Goal: Transaction & Acquisition: Purchase product/service

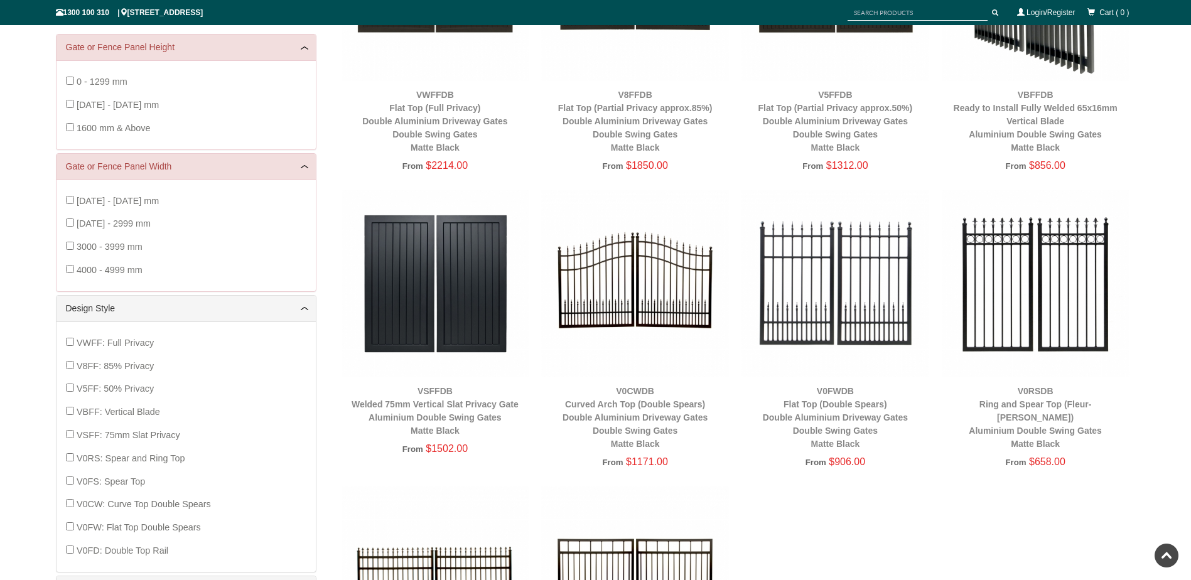
scroll to position [157, 0]
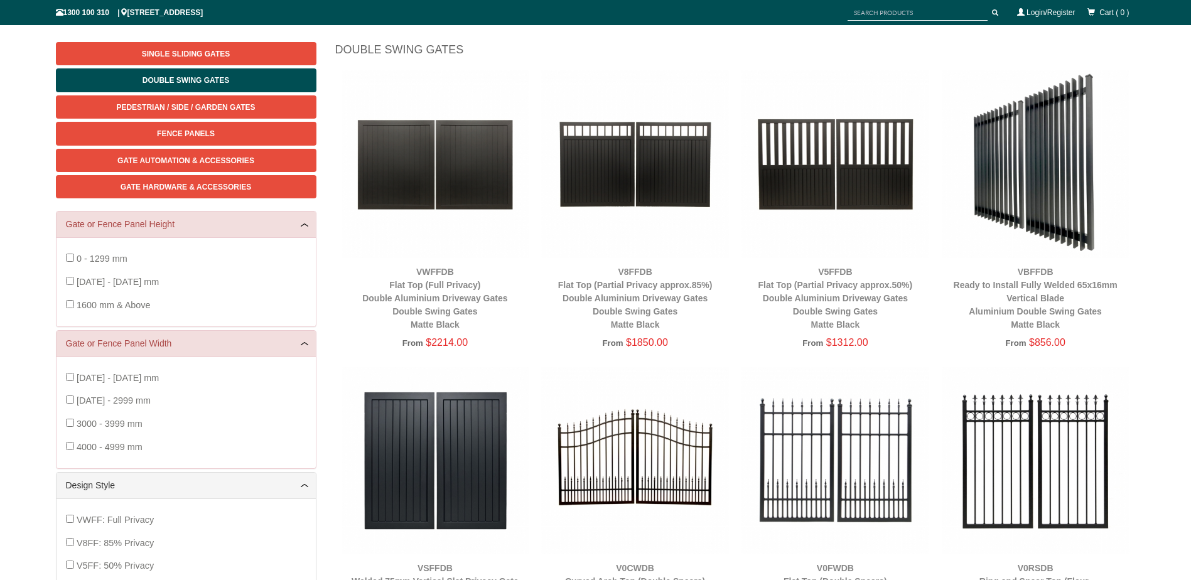
click at [459, 159] on img at bounding box center [436, 164] width 188 height 188
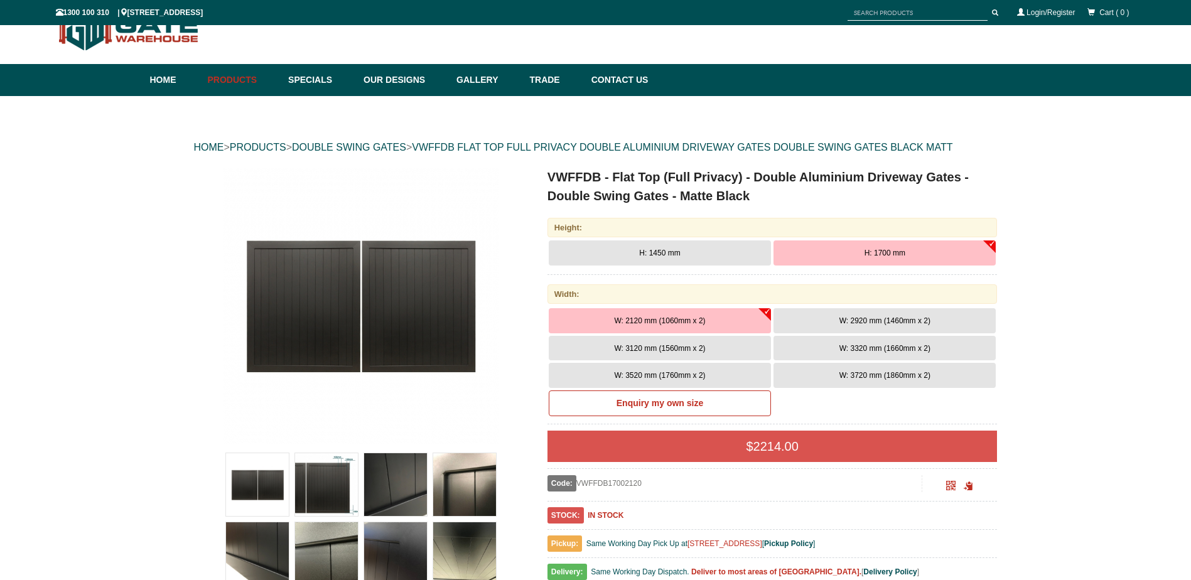
scroll to position [157, 0]
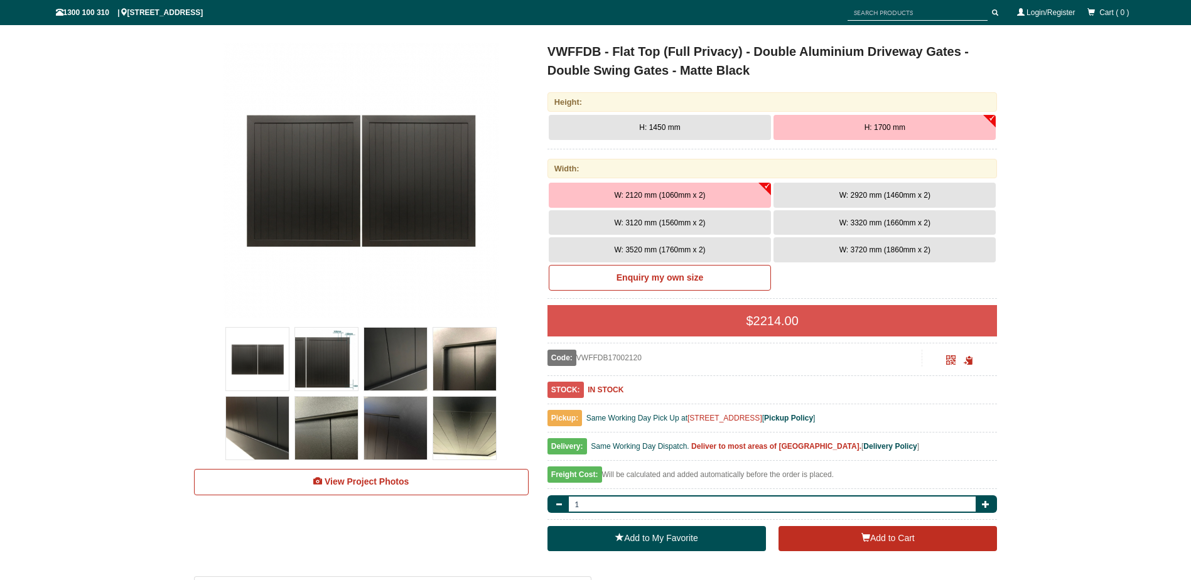
click at [685, 249] on span "W: 3520 mm (1760mm x 2)" at bounding box center [659, 250] width 91 height 9
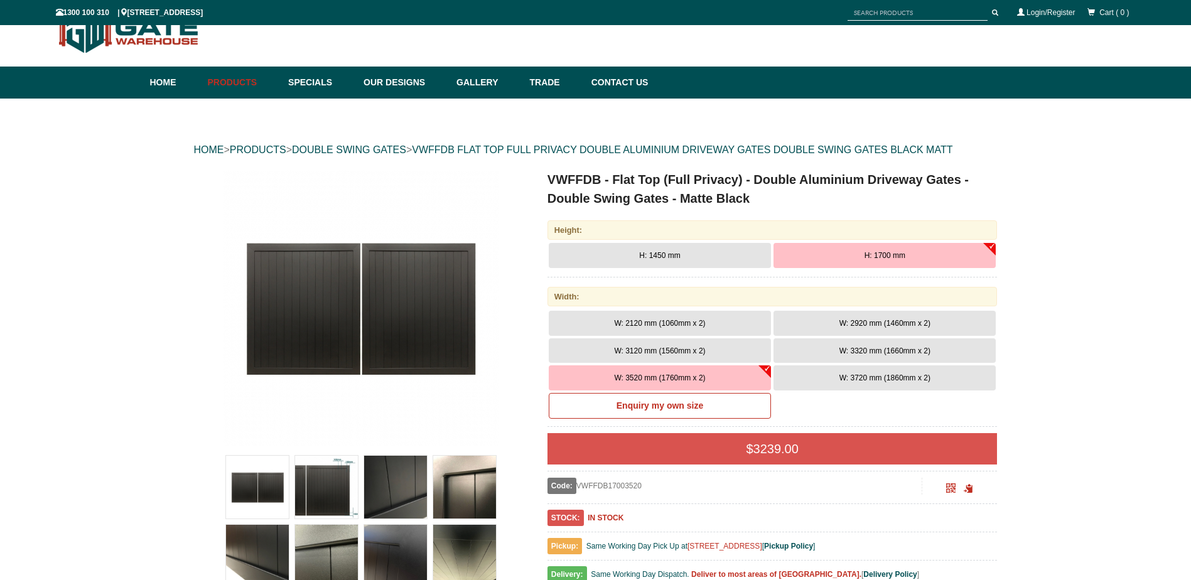
scroll to position [0, 0]
